Goal: Task Accomplishment & Management: Manage account settings

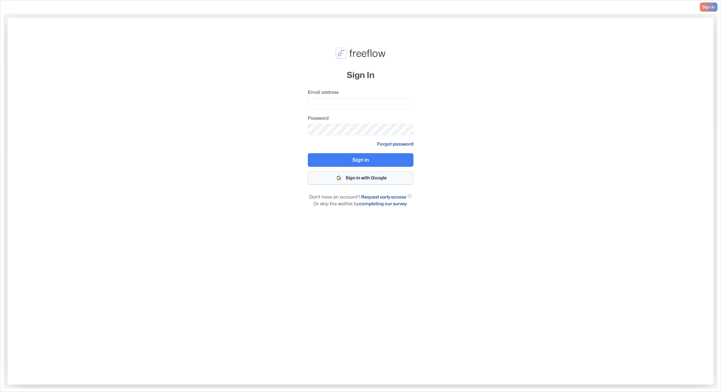
click at [349, 182] on button "Sign in with Google" at bounding box center [361, 178] width 106 height 14
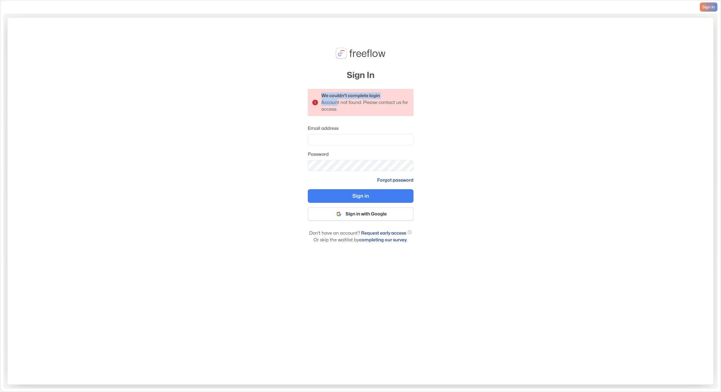
drag, startPoint x: 298, startPoint y: 91, endPoint x: 346, endPoint y: 110, distance: 51.1
click at [339, 106] on div "freeflow Sign In We couldn't complete login Account not found. Please contact u…" at bounding box center [360, 200] width 706 height 367
drag, startPoint x: 344, startPoint y: 110, endPoint x: 316, endPoint y: 96, distance: 31.0
click at [316, 96] on div "We couldn't complete login Account not found. Please contact us for access." at bounding box center [361, 102] width 106 height 27
click at [309, 95] on div "We couldn't complete login Account not found. Please contact us for access." at bounding box center [361, 102] width 106 height 27
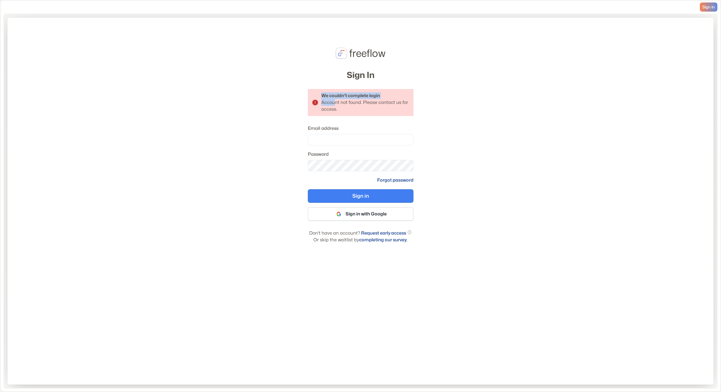
drag, startPoint x: 330, startPoint y: 101, endPoint x: 340, endPoint y: 105, distance: 10.5
click at [339, 104] on div "We couldn't complete login Account not found. Please contact us for access." at bounding box center [361, 102] width 106 height 27
click at [341, 105] on div "We couldn't complete login Account not found. Please contact us for access." at bounding box center [365, 102] width 88 height 20
click at [274, 91] on div "freeflow Sign In We couldn't complete login Account not found. Please contact u…" at bounding box center [360, 200] width 706 height 367
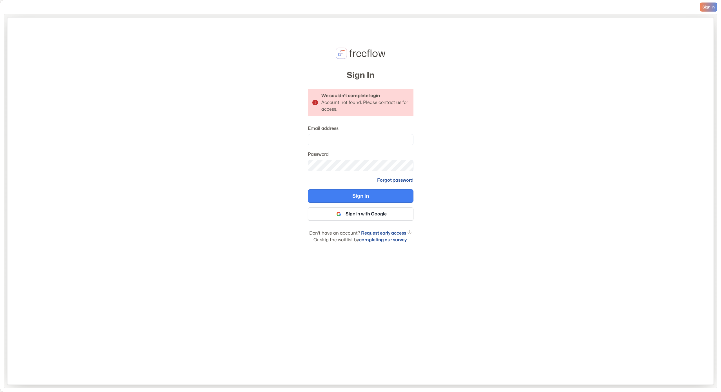
click at [256, 87] on div "freeflow Sign In We couldn't complete login Account not found. Please contact u…" at bounding box center [360, 200] width 706 height 367
